Goal: Transaction & Acquisition: Download file/media

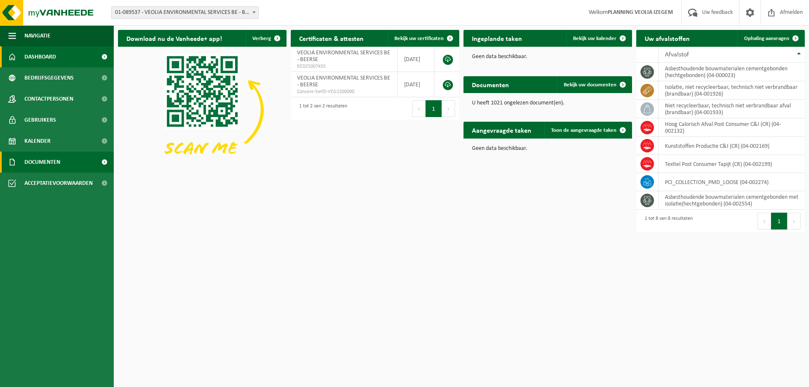
click at [52, 165] on span "Documenten" at bounding box center [42, 162] width 36 height 21
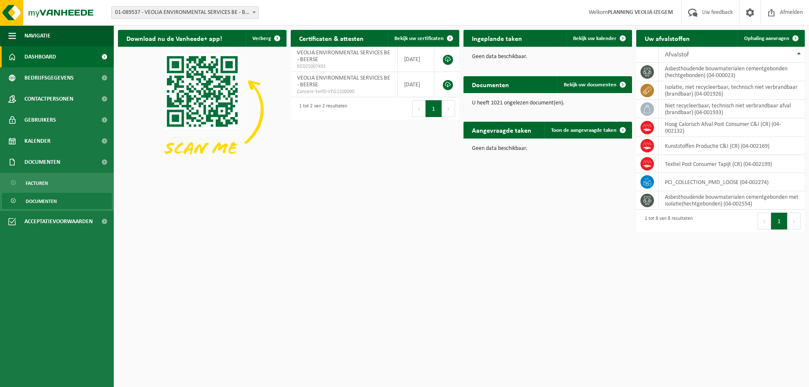
click at [47, 206] on span "Documenten" at bounding box center [41, 202] width 31 height 16
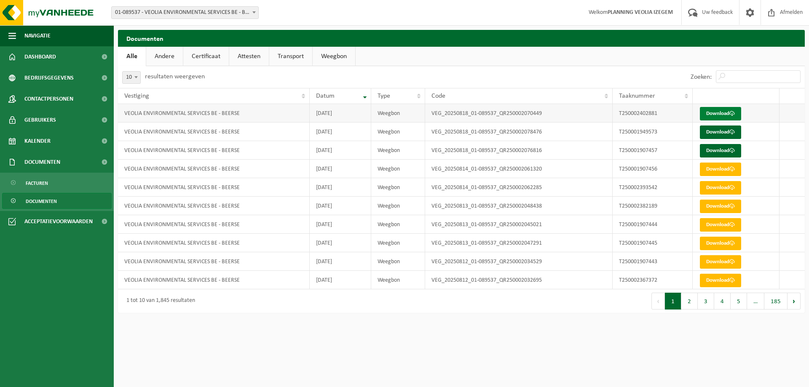
click at [726, 116] on link "Download" at bounding box center [720, 113] width 41 height 13
click at [719, 132] on link "Download" at bounding box center [720, 132] width 41 height 13
click at [726, 153] on link "Download" at bounding box center [720, 150] width 41 height 13
